Goal: Information Seeking & Learning: Learn about a topic

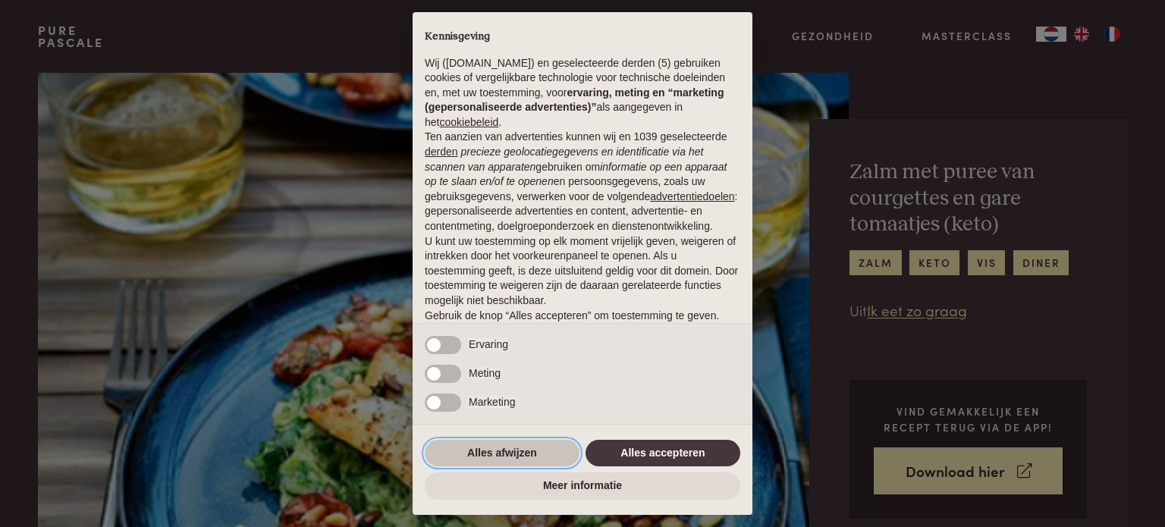
click at [519, 447] on button "Alles afwijzen" at bounding box center [502, 453] width 155 height 27
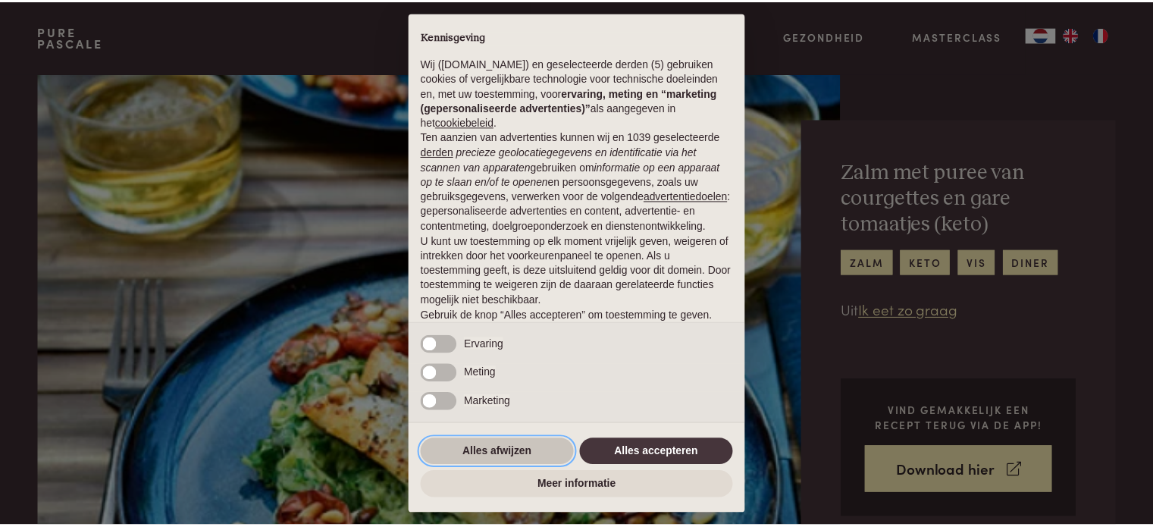
scroll to position [82, 0]
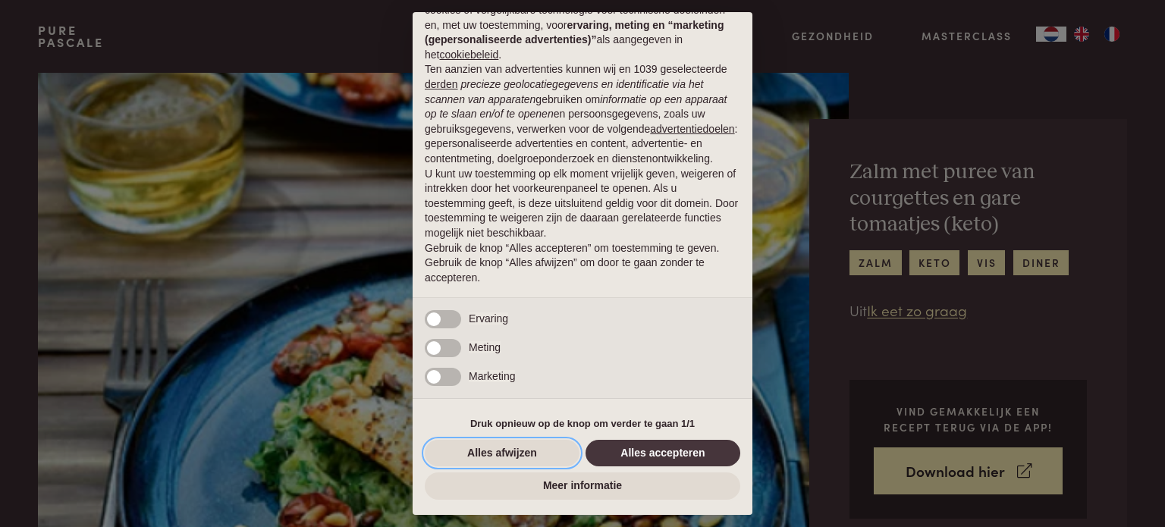
click at [519, 447] on button "Alles afwijzen" at bounding box center [502, 453] width 155 height 27
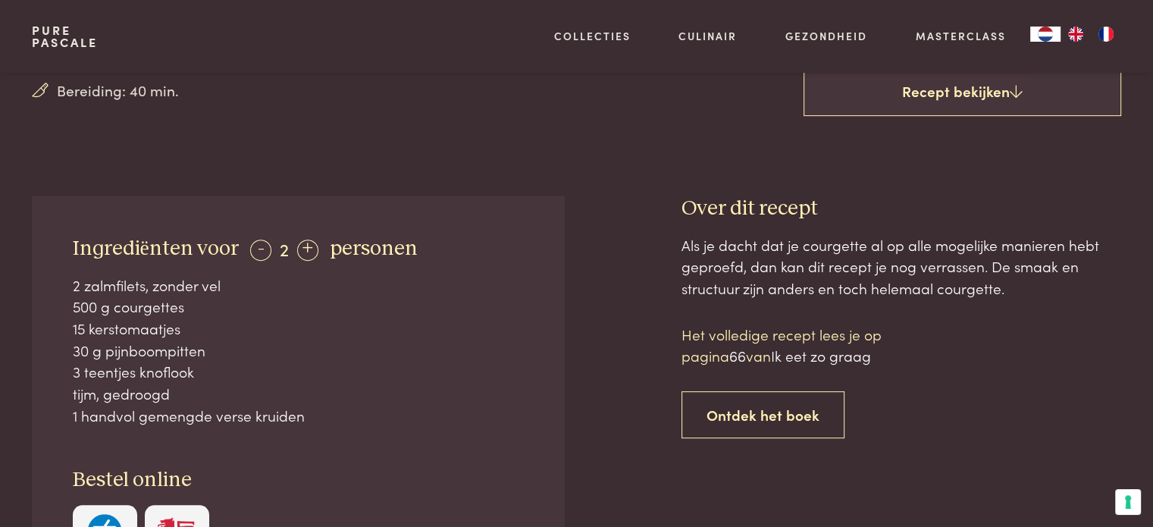
scroll to position [494, 0]
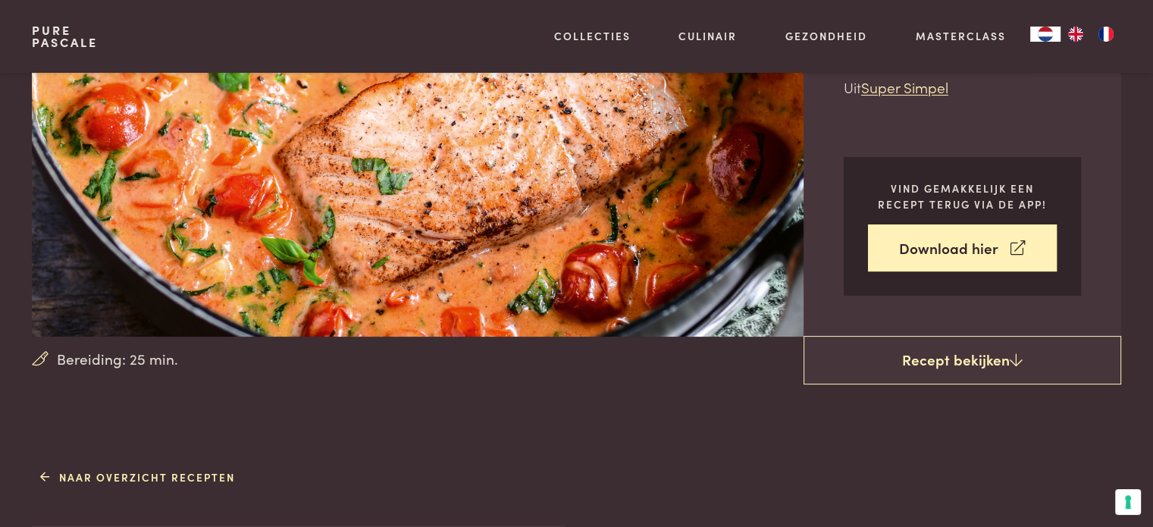
scroll to position [224, 0]
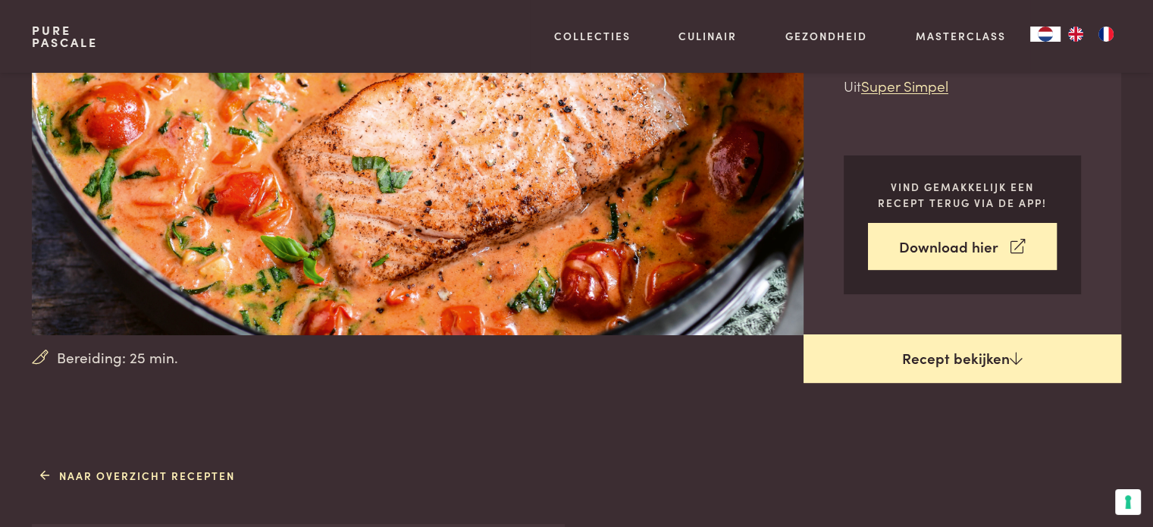
click at [984, 365] on link "Recept bekijken" at bounding box center [963, 358] width 318 height 49
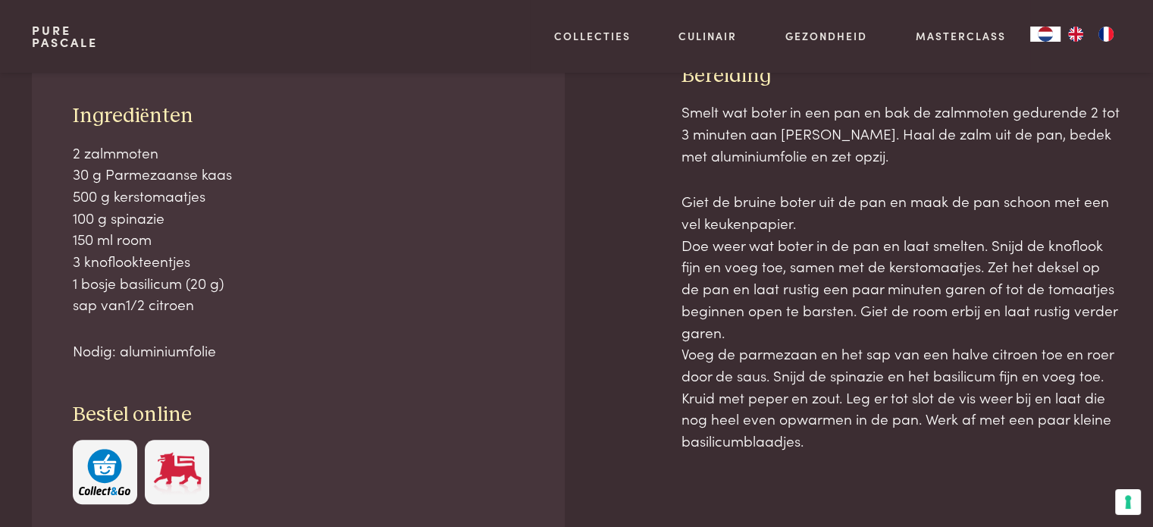
scroll to position [686, 0]
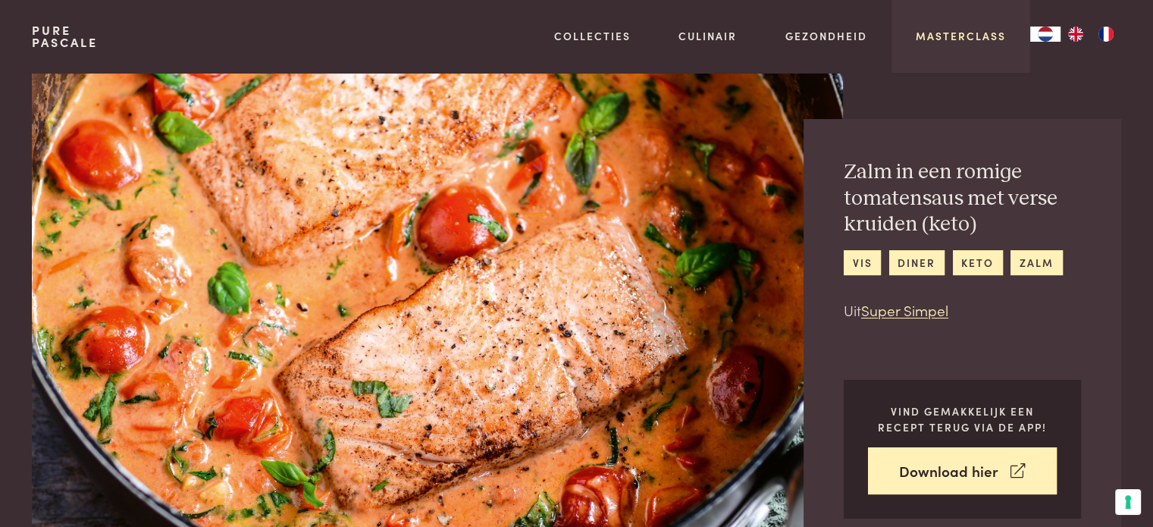
click at [951, 36] on link "Masterclass" at bounding box center [961, 36] width 90 height 16
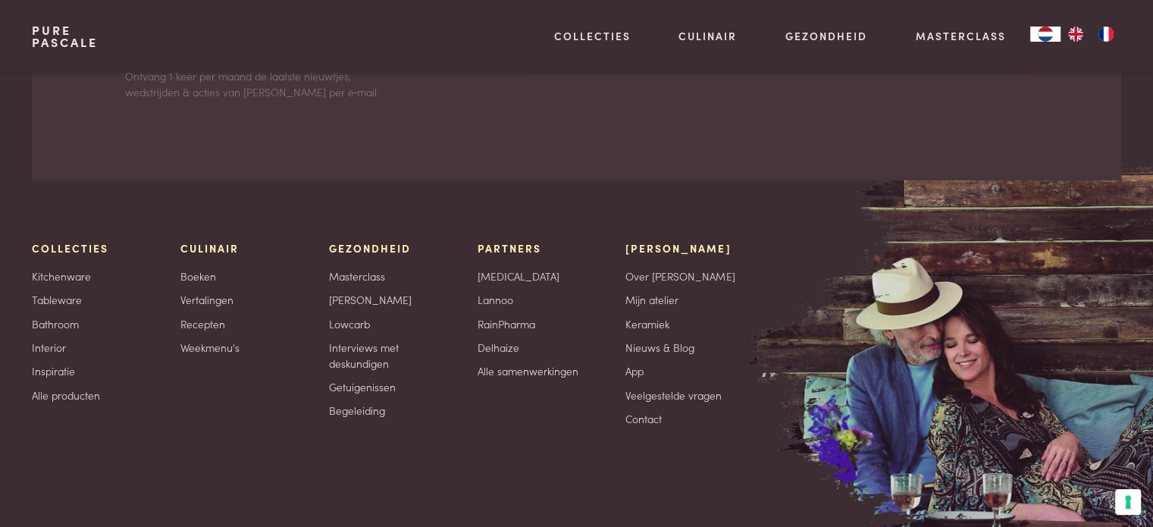
scroll to position [5323, 0]
